Goal: Transaction & Acquisition: Purchase product/service

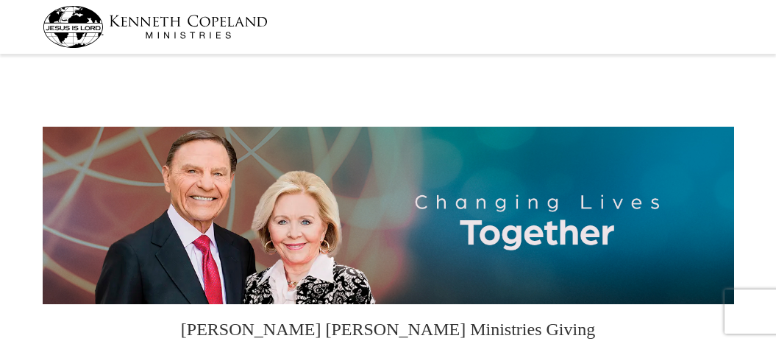
select select "TN"
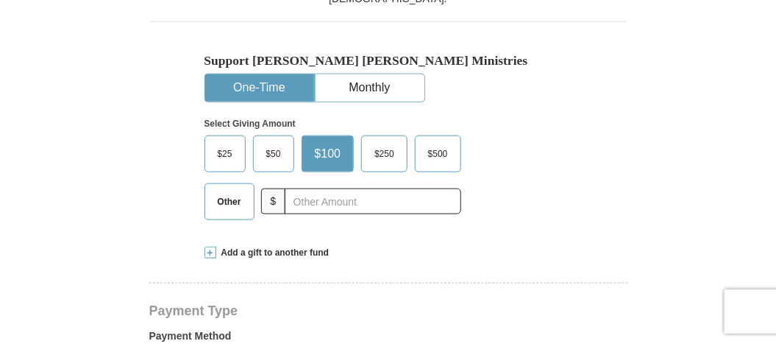
scroll to position [428, 0]
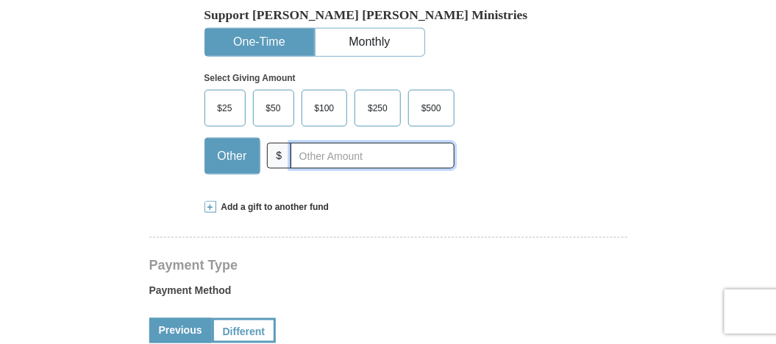
click at [305, 153] on input "text" at bounding box center [372, 156] width 163 height 26
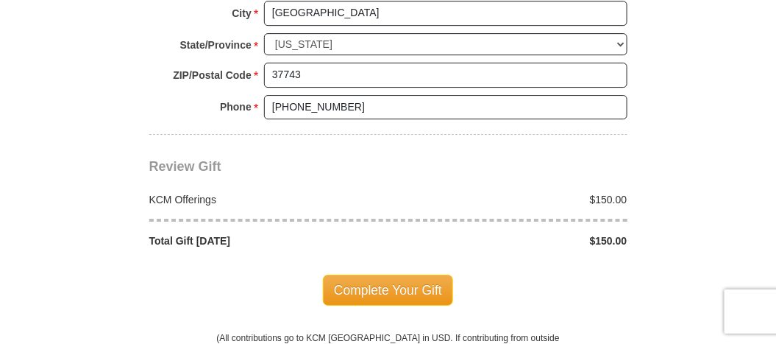
scroll to position [1220, 0]
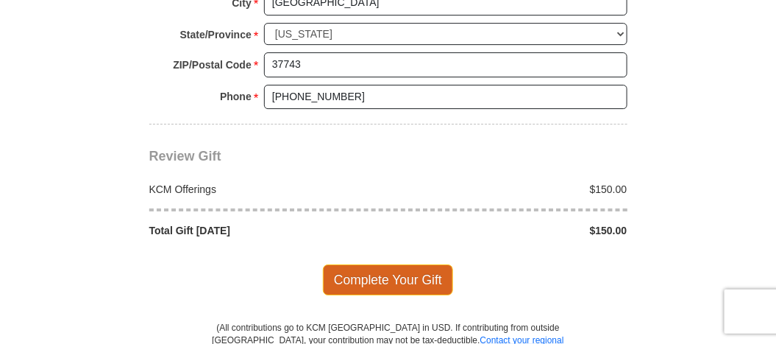
type input "150.00"
click at [384, 272] on span "Complete Your Gift" at bounding box center [388, 279] width 130 height 31
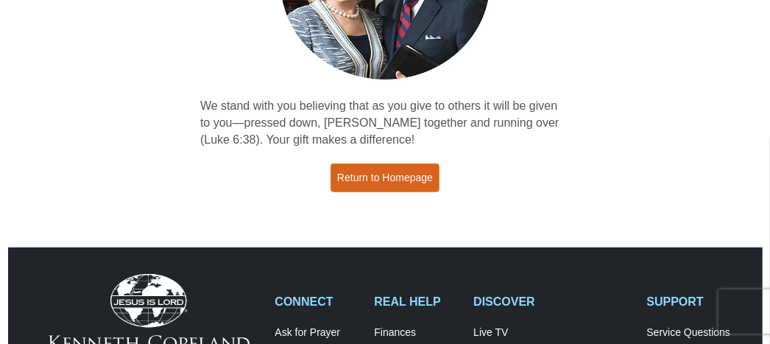
scroll to position [237, 0]
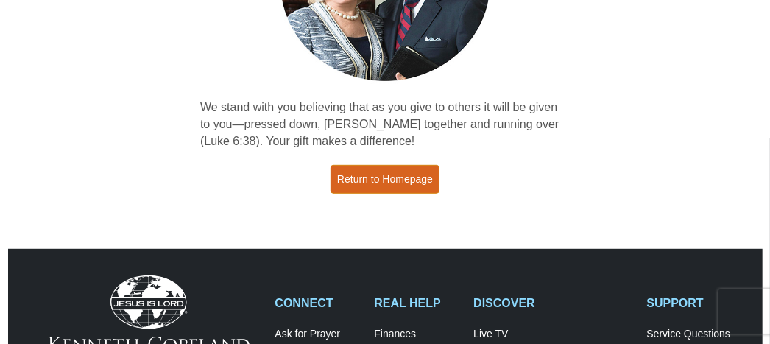
click at [402, 175] on link "Return to Homepage" at bounding box center [384, 179] width 109 height 29
